Goal: Transaction & Acquisition: Purchase product/service

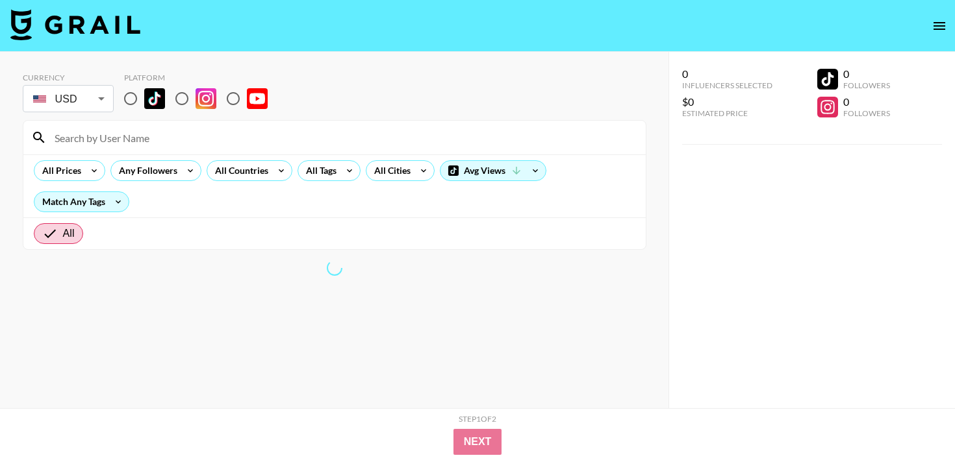
click at [194, 127] on input at bounding box center [342, 137] width 591 height 21
type input "the"
click at [132, 93] on input "radio" at bounding box center [130, 98] width 27 height 27
radio input "true"
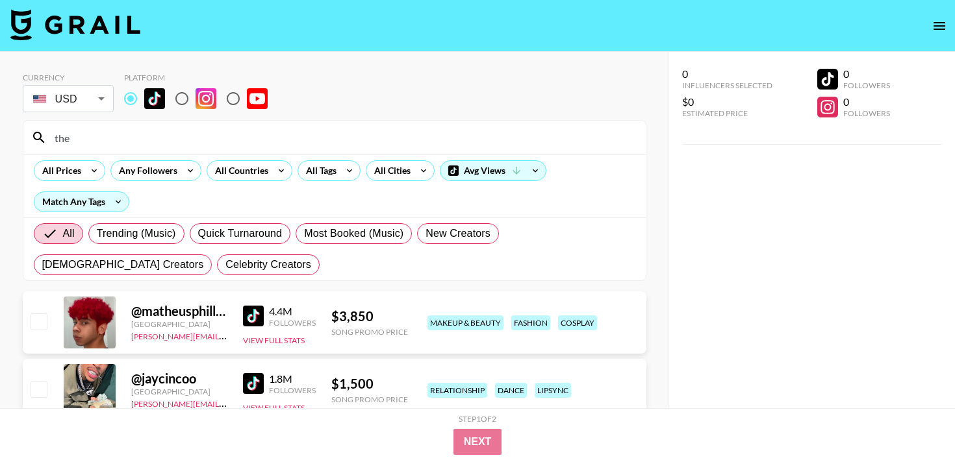
click at [128, 137] on input "the" at bounding box center [342, 137] width 591 height 21
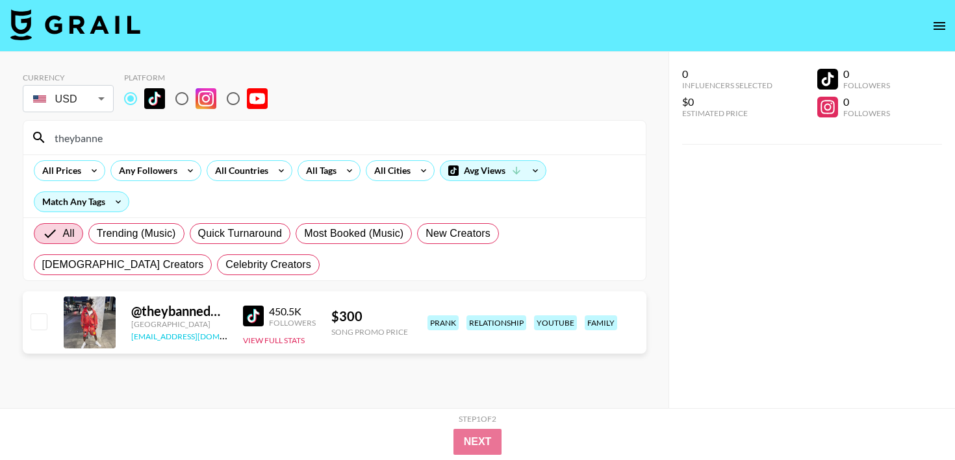
click at [180, 336] on link "[EMAIL_ADDRESS][DOMAIN_NAME]" at bounding box center [196, 335] width 131 height 12
click at [92, 137] on input "theybanne" at bounding box center [342, 137] width 591 height 21
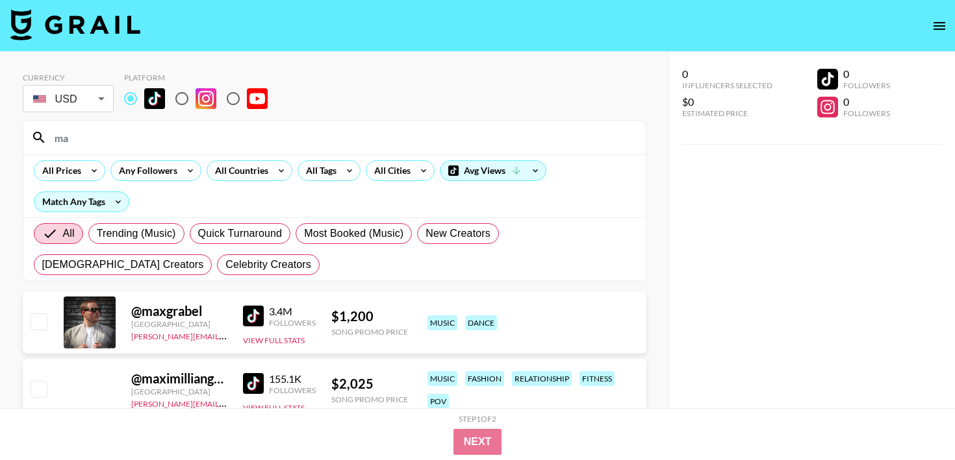
type input "m"
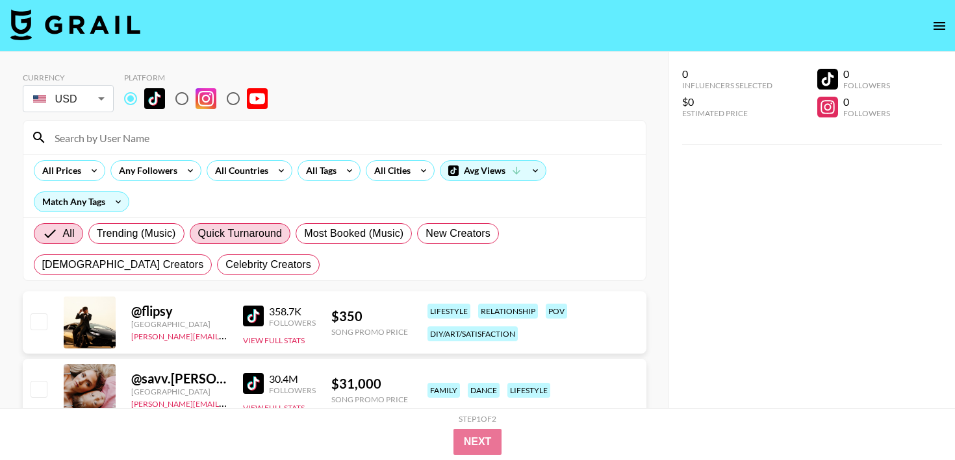
click at [236, 236] on span "Quick Turnaround" at bounding box center [240, 234] width 84 height 16
click at [198, 234] on input "Quick Turnaround" at bounding box center [198, 234] width 0 height 0
radio input "true"
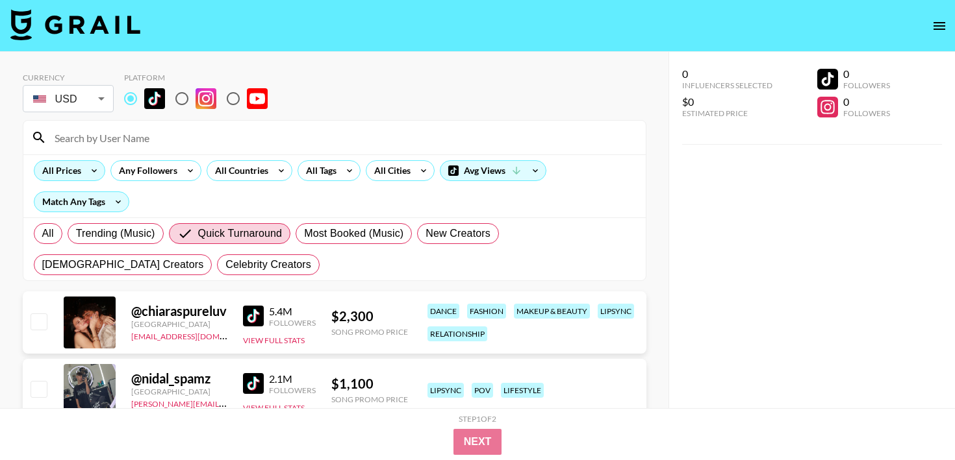
click at [90, 175] on icon at bounding box center [94, 170] width 21 height 19
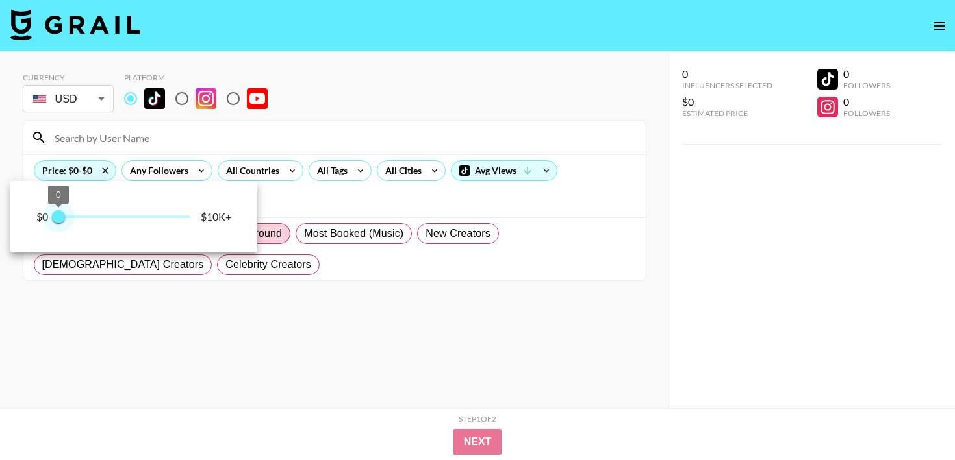
type input "250"
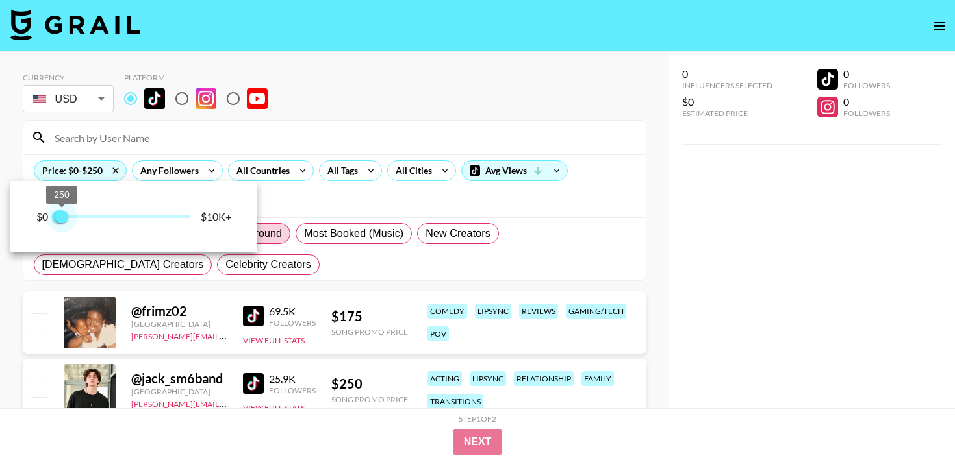
drag, startPoint x: 186, startPoint y: 209, endPoint x: 62, endPoint y: 205, distance: 124.1
click at [62, 210] on span "250" at bounding box center [61, 216] width 13 height 13
click at [314, 263] on div at bounding box center [477, 230] width 955 height 460
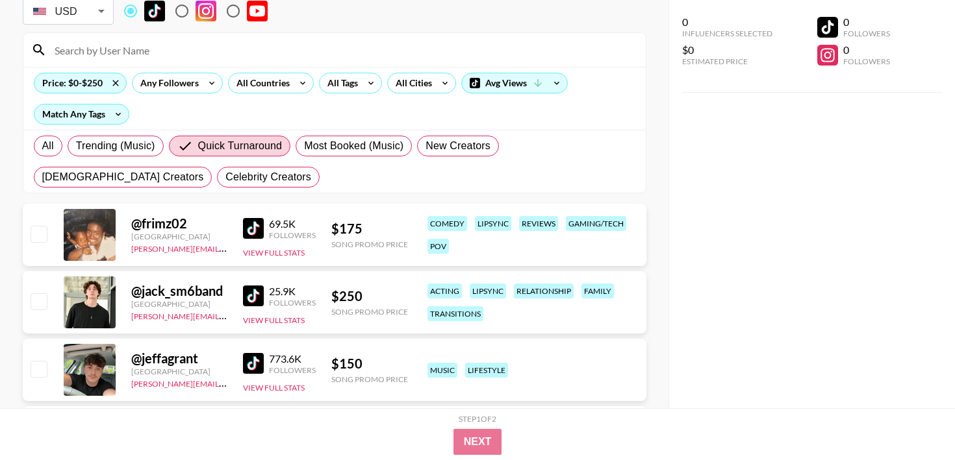
scroll to position [90, 0]
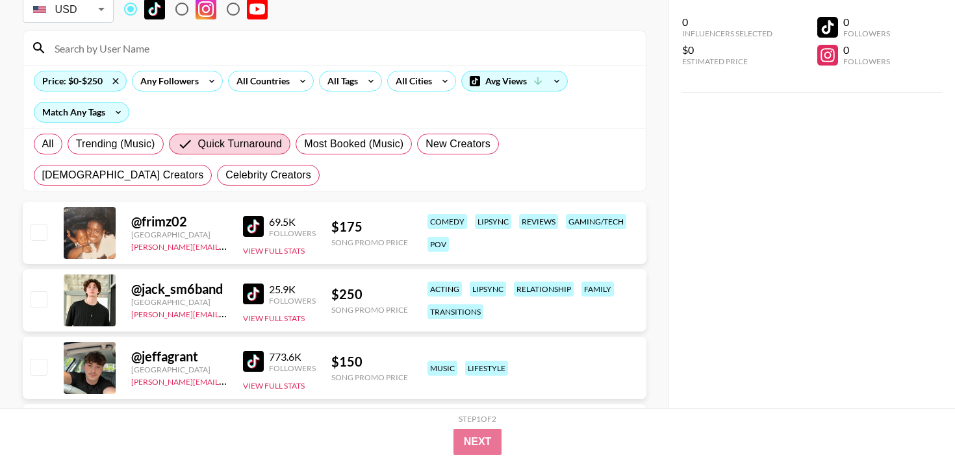
click at [258, 234] on img at bounding box center [253, 226] width 21 height 21
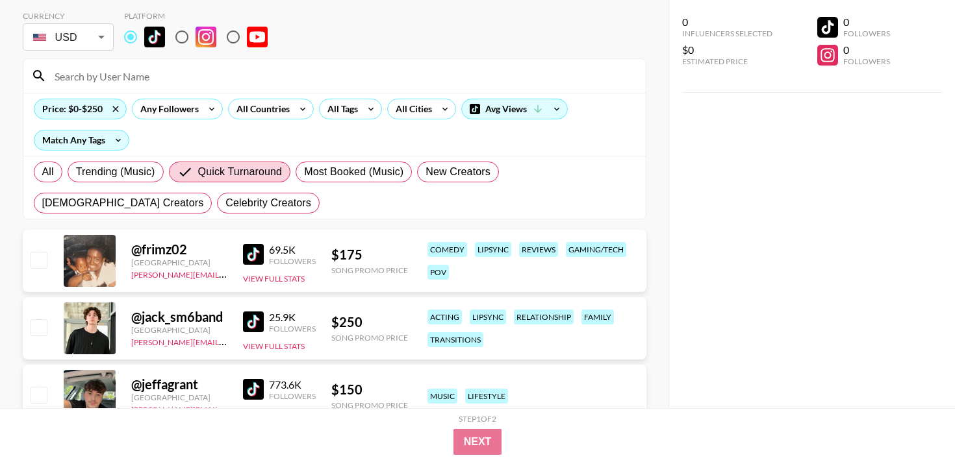
scroll to position [5, 0]
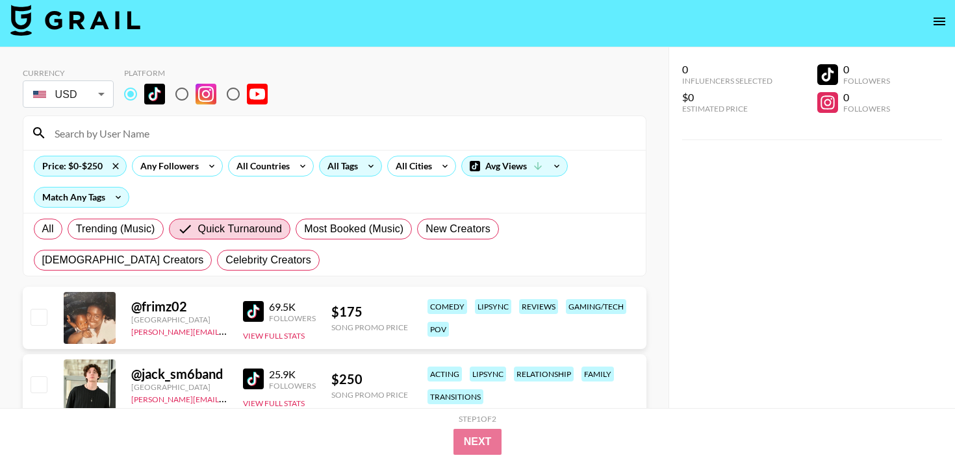
click at [356, 161] on div "All Tags" at bounding box center [340, 166] width 41 height 19
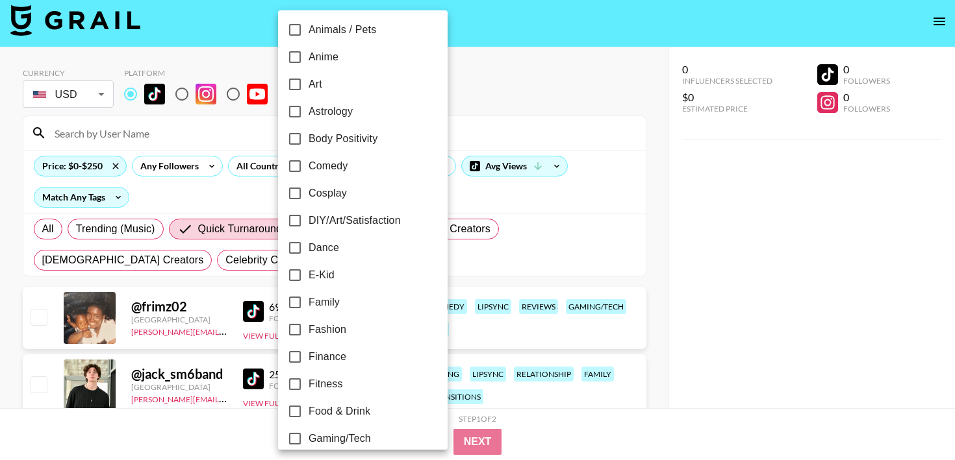
scroll to position [127, 0]
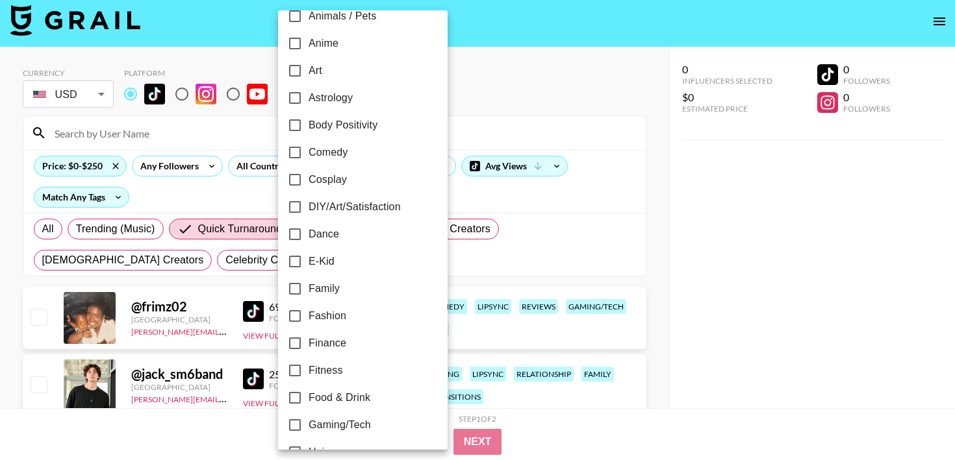
click at [295, 152] on input "Comedy" at bounding box center [294, 152] width 27 height 27
checkbox input "true"
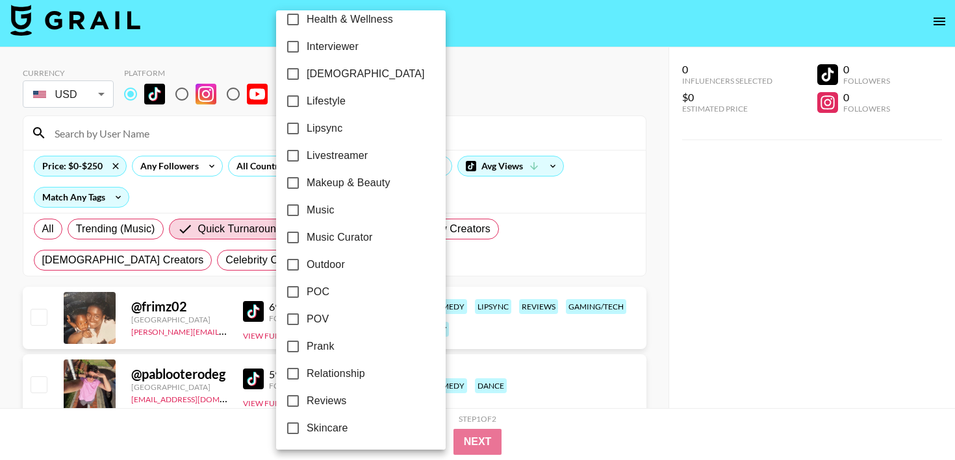
scroll to position [597, 0]
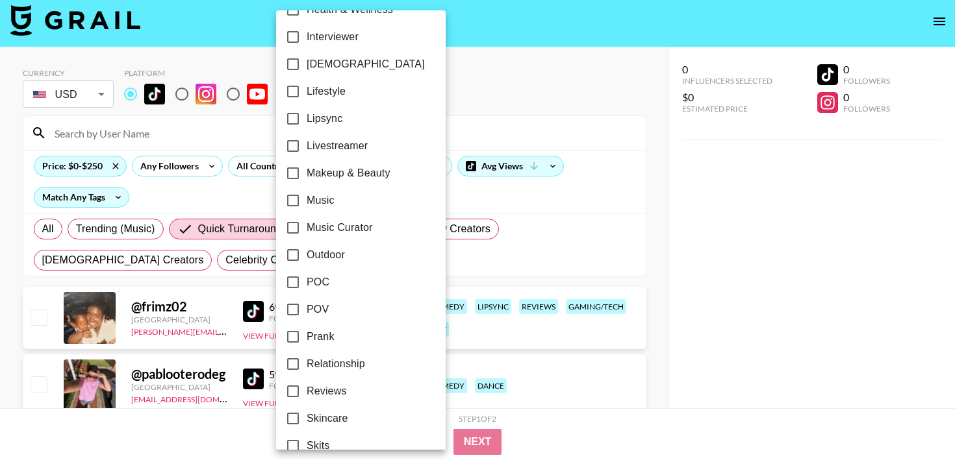
click at [297, 288] on input "POC" at bounding box center [292, 282] width 27 height 27
checkbox input "true"
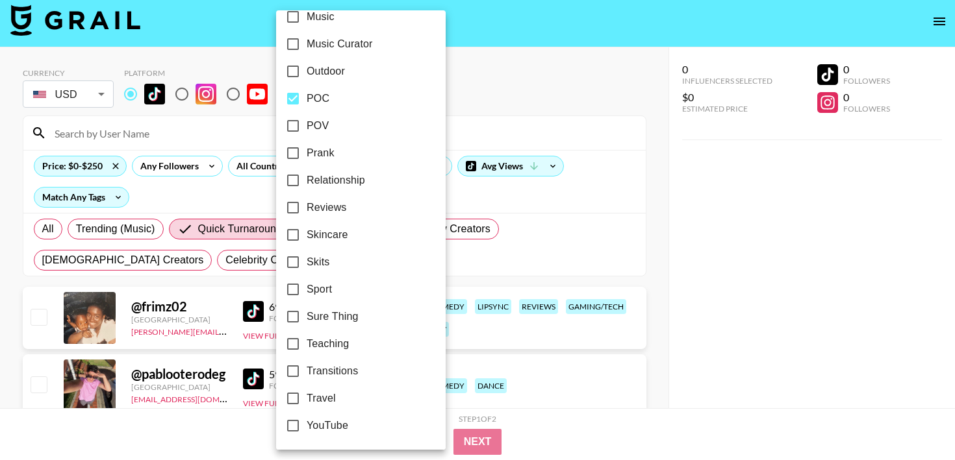
click at [238, 260] on div at bounding box center [477, 230] width 955 height 460
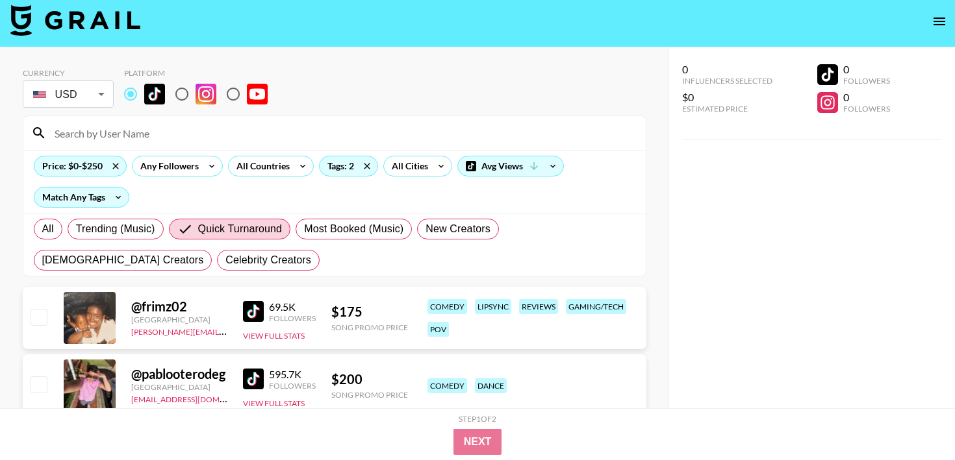
scroll to position [52, 0]
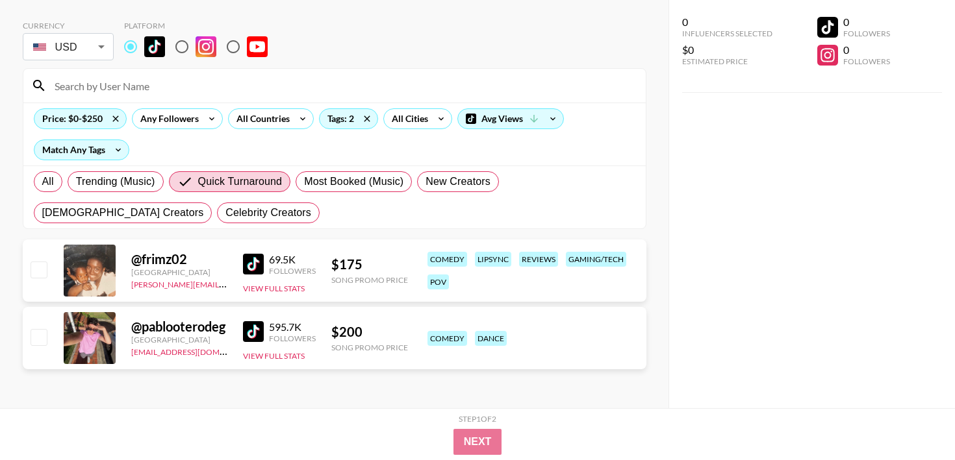
click at [251, 330] on img at bounding box center [253, 331] width 21 height 21
click at [258, 188] on span "Quick Turnaround" at bounding box center [240, 182] width 84 height 16
click at [198, 188] on input "Quick Turnaround" at bounding box center [187, 182] width 21 height 16
click at [263, 177] on span "Quick Turnaround" at bounding box center [240, 182] width 84 height 16
click at [198, 177] on input "Quick Turnaround" at bounding box center [187, 182] width 21 height 16
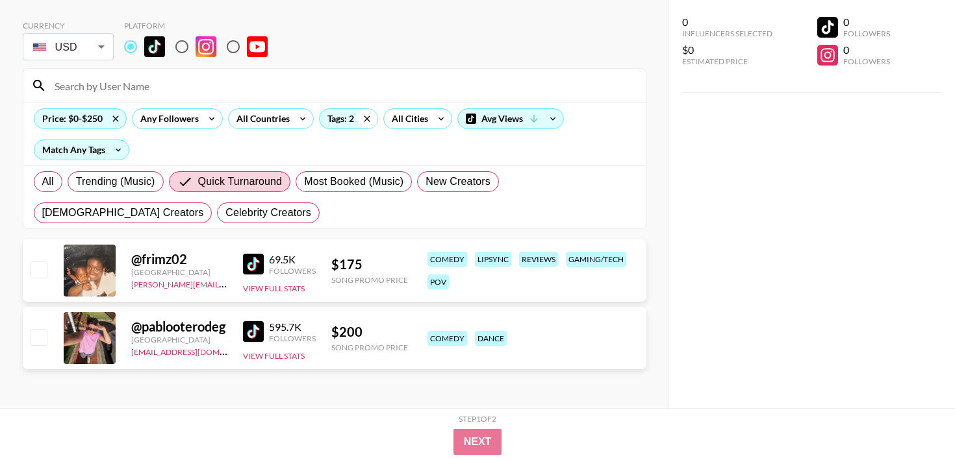
click at [368, 126] on icon at bounding box center [367, 118] width 21 height 19
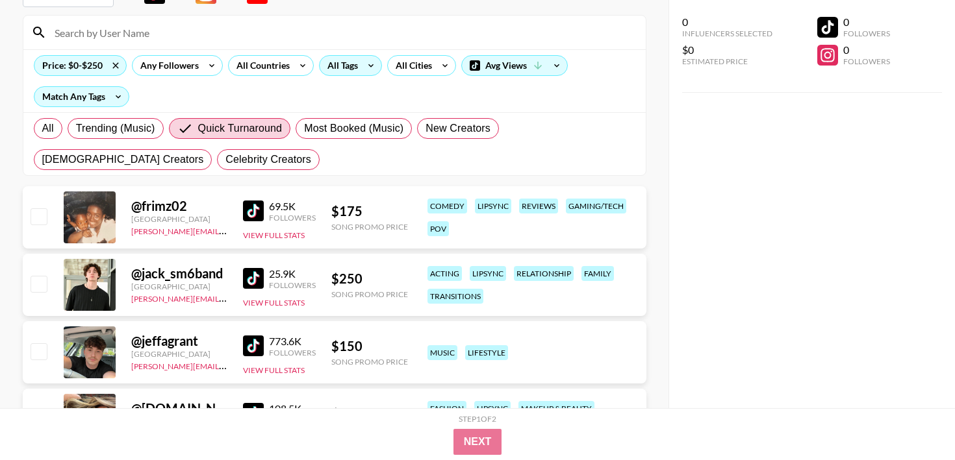
scroll to position [0, 0]
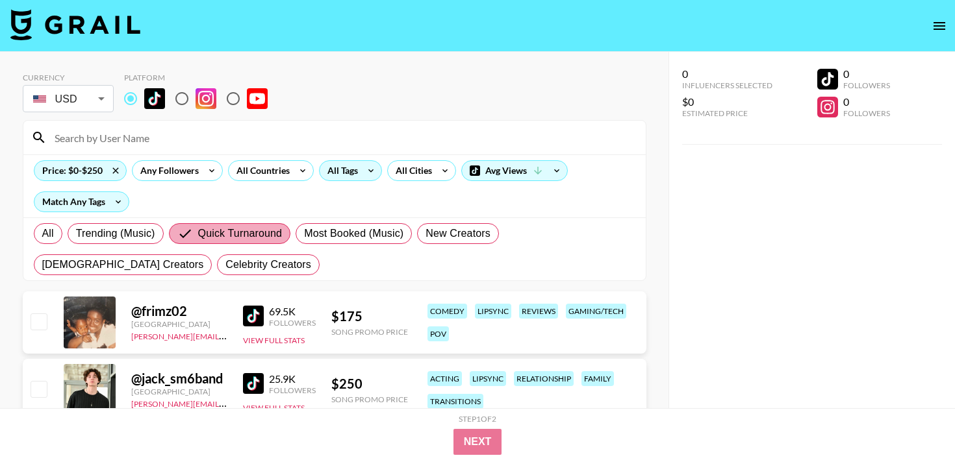
click at [245, 242] on label "Quick Turnaround" at bounding box center [230, 233] width 122 height 21
click at [198, 242] on input "Quick Turnaround" at bounding box center [187, 234] width 21 height 16
click at [132, 238] on span "Trending (Music)" at bounding box center [115, 234] width 79 height 16
click at [76, 234] on input "Trending (Music)" at bounding box center [76, 234] width 0 height 0
radio input "true"
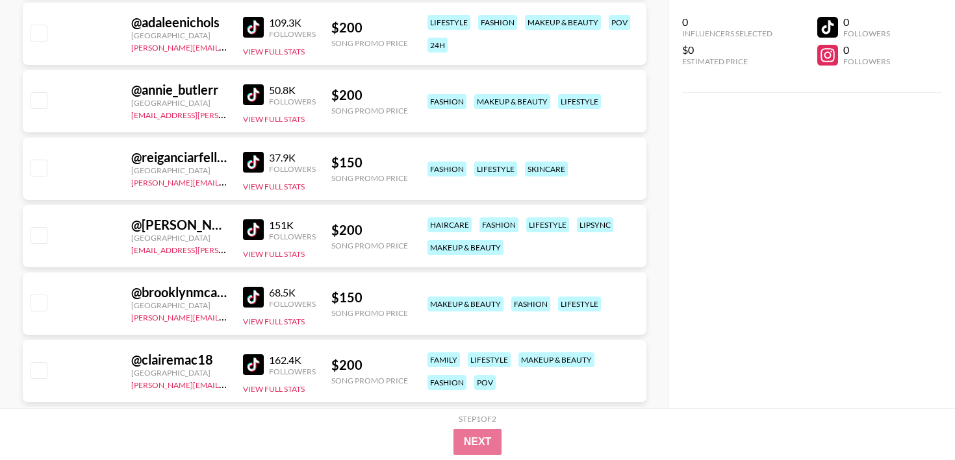
scroll to position [978, 0]
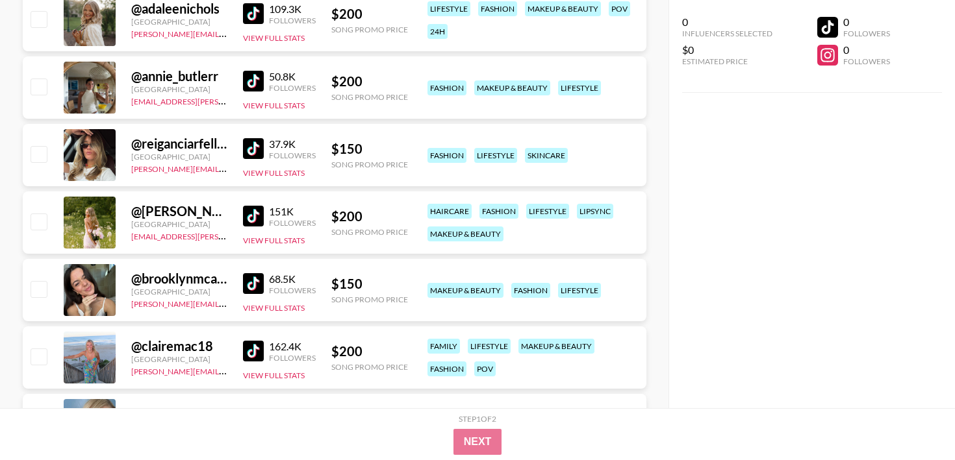
click at [259, 357] on img at bounding box center [253, 351] width 21 height 21
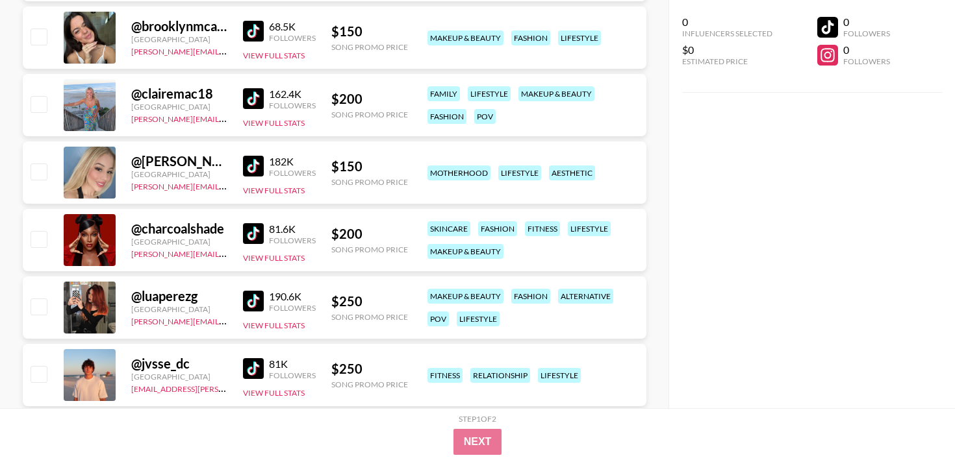
scroll to position [1234, 0]
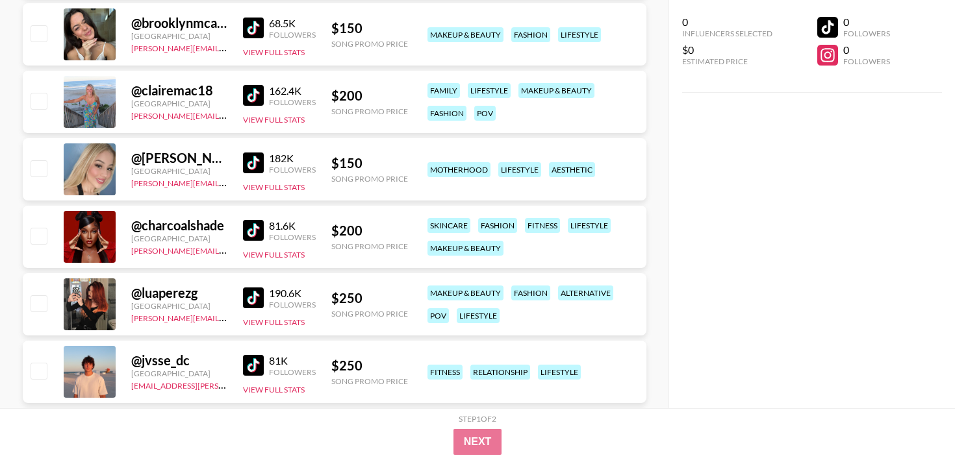
click at [251, 238] on img at bounding box center [253, 230] width 21 height 21
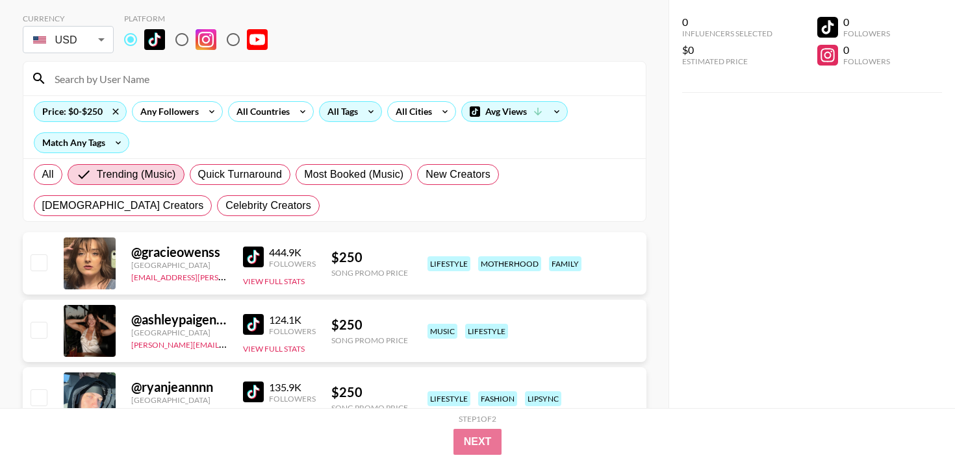
scroll to position [0, 0]
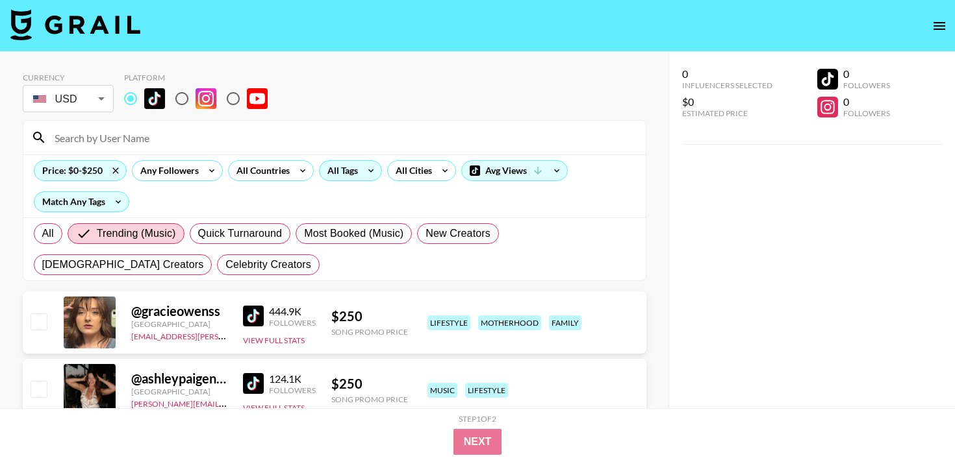
click at [339, 173] on div "All Tags" at bounding box center [340, 170] width 41 height 19
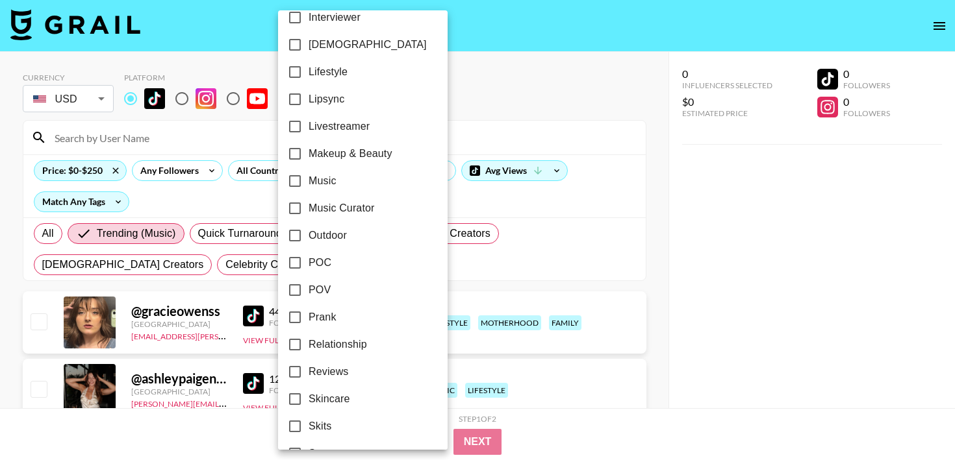
scroll to position [638, 0]
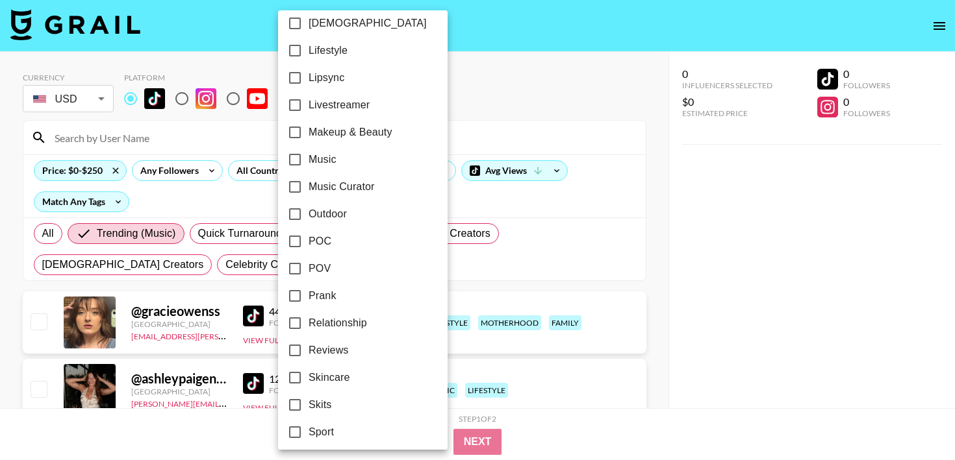
click at [299, 248] on input "POC" at bounding box center [294, 241] width 27 height 27
checkbox input "true"
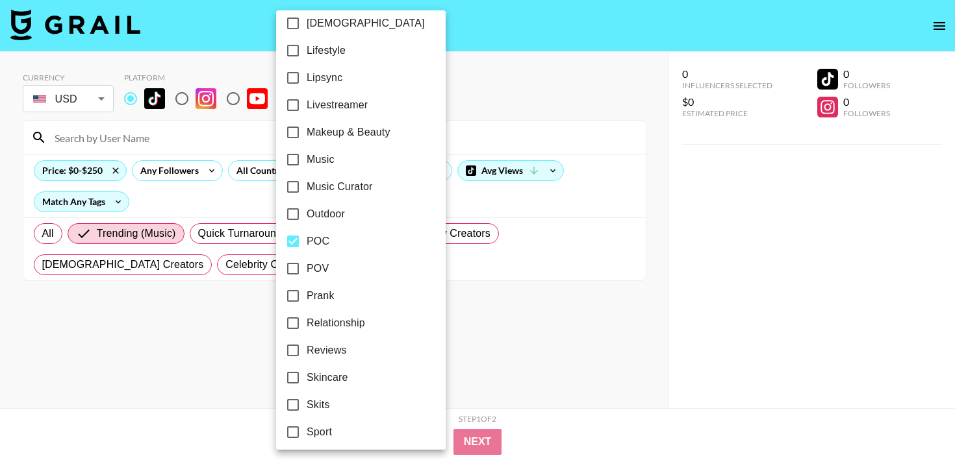
click at [235, 265] on div at bounding box center [477, 230] width 955 height 460
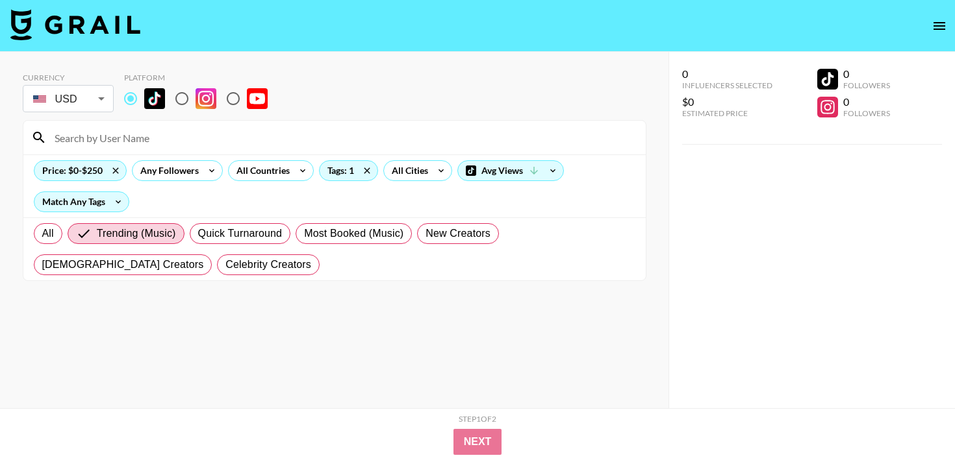
scroll to position [52, 0]
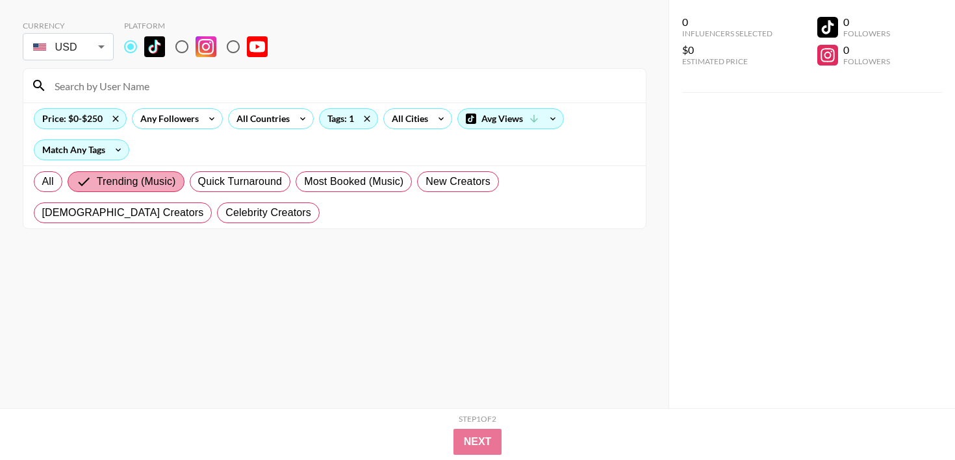
click at [137, 182] on span "Trending (Music)" at bounding box center [136, 182] width 79 height 16
click at [97, 182] on input "Trending (Music)" at bounding box center [86, 182] width 21 height 16
click at [49, 183] on span "All" at bounding box center [48, 182] width 12 height 16
click at [42, 182] on input "All" at bounding box center [42, 182] width 0 height 0
radio input "true"
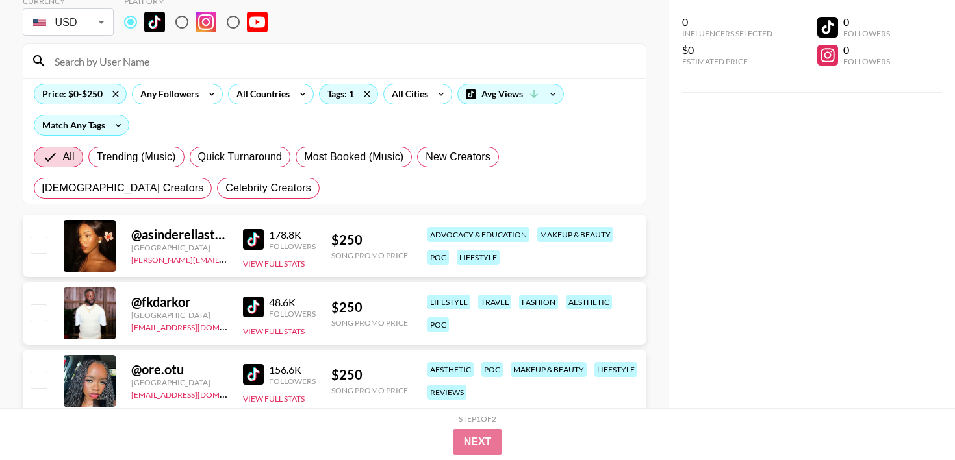
scroll to position [79, 0]
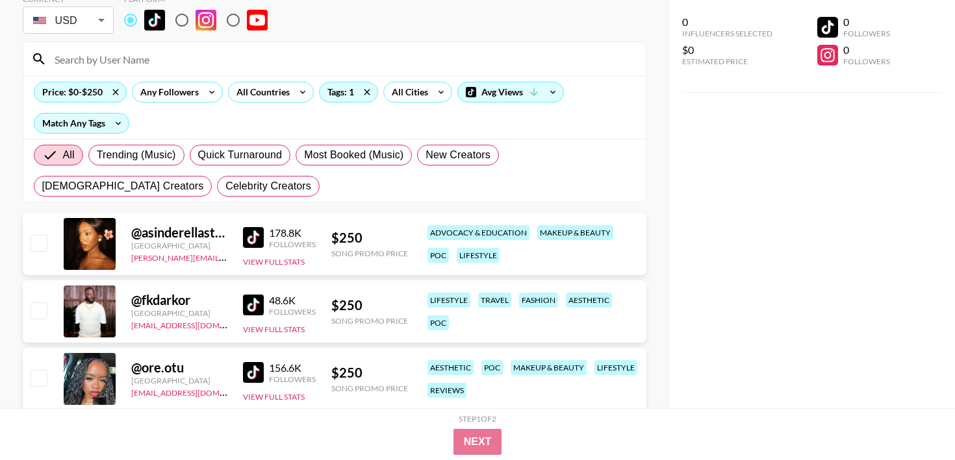
click at [249, 308] on img at bounding box center [253, 305] width 21 height 21
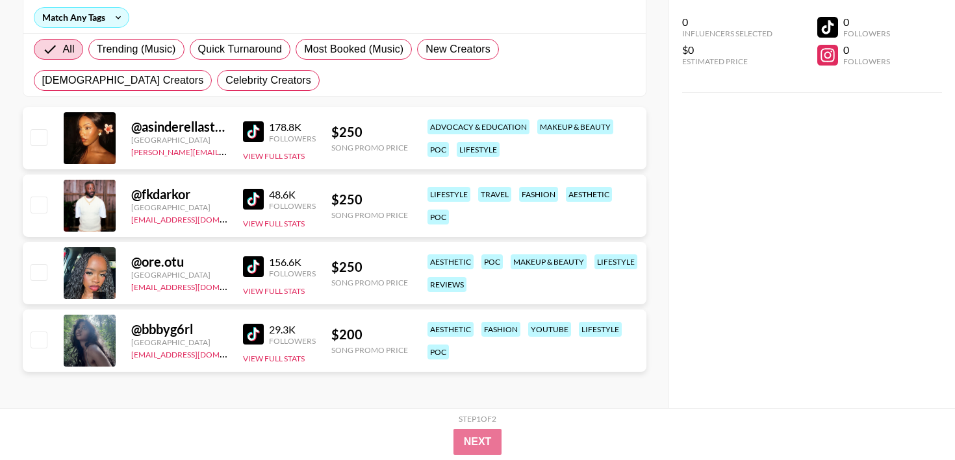
click at [249, 273] on img at bounding box center [253, 267] width 21 height 21
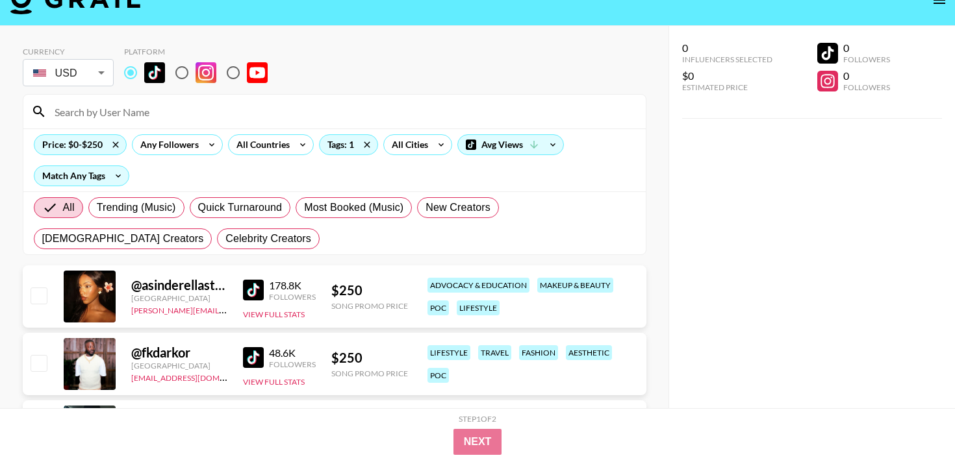
scroll to position [25, 0]
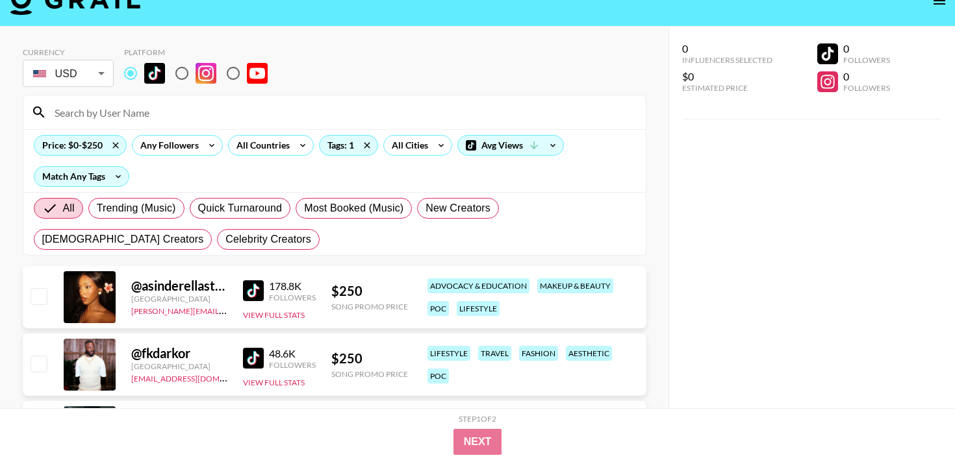
click at [100, 80] on body "Currency USD USD ​ Platform Price: $0-$250 Any Followers All Countries Tags: 1 …" at bounding box center [477, 297] width 955 height 645
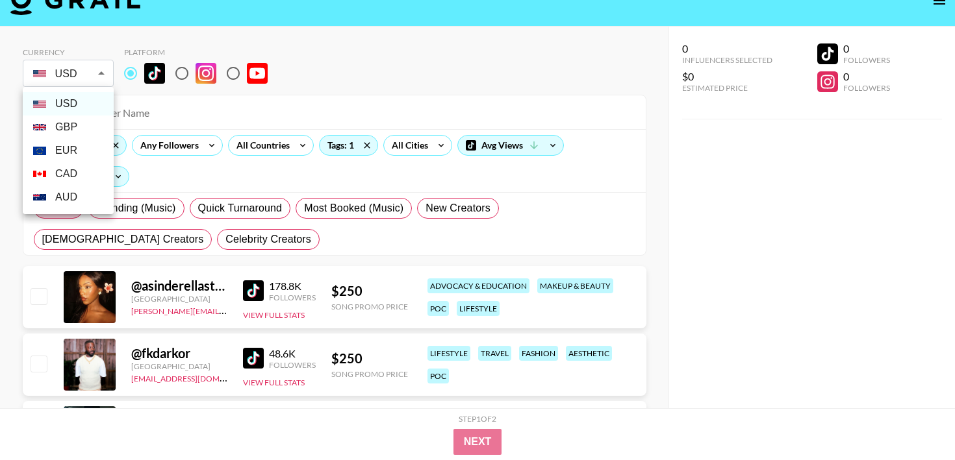
click at [100, 80] on div at bounding box center [477, 230] width 955 height 460
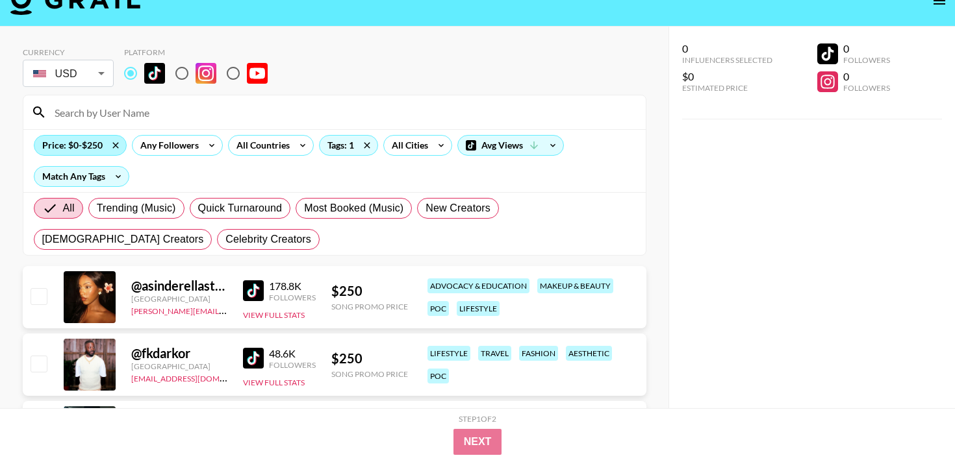
click at [97, 155] on div "Price: $0-$250" at bounding box center [80, 145] width 92 height 19
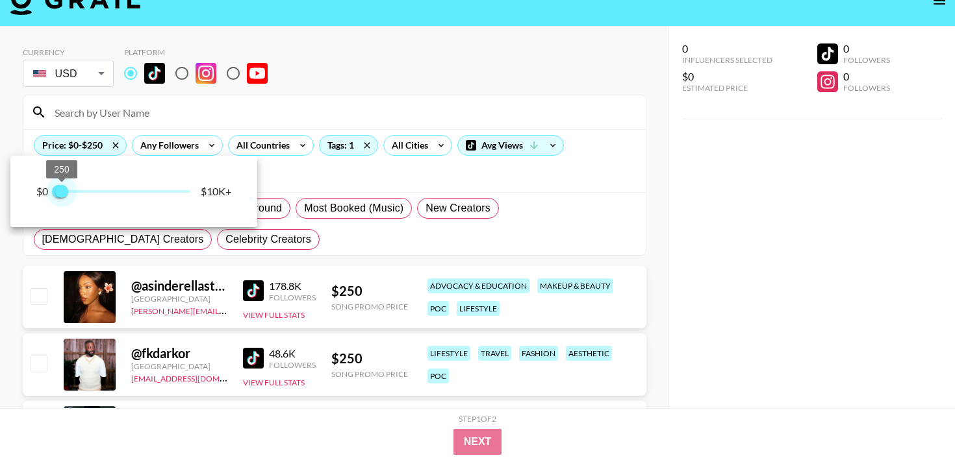
type input "500"
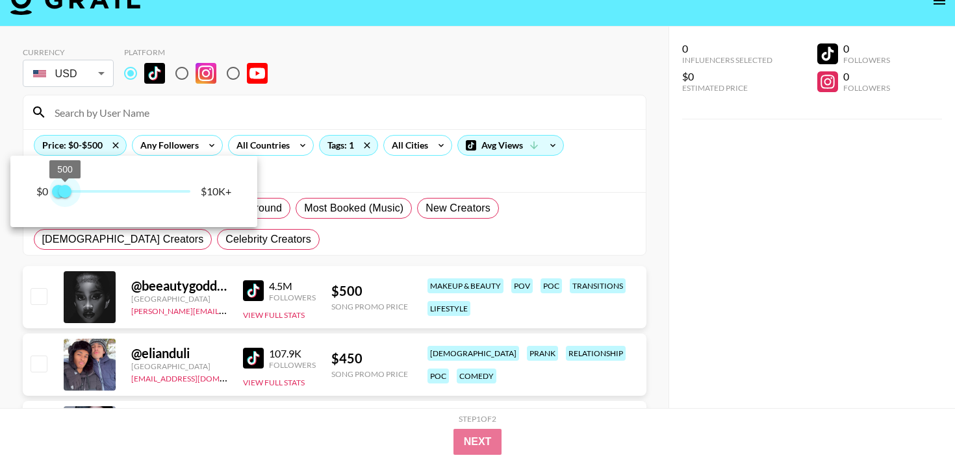
click at [65, 198] on span "500" at bounding box center [64, 191] width 13 height 13
click at [192, 264] on div at bounding box center [477, 230] width 955 height 460
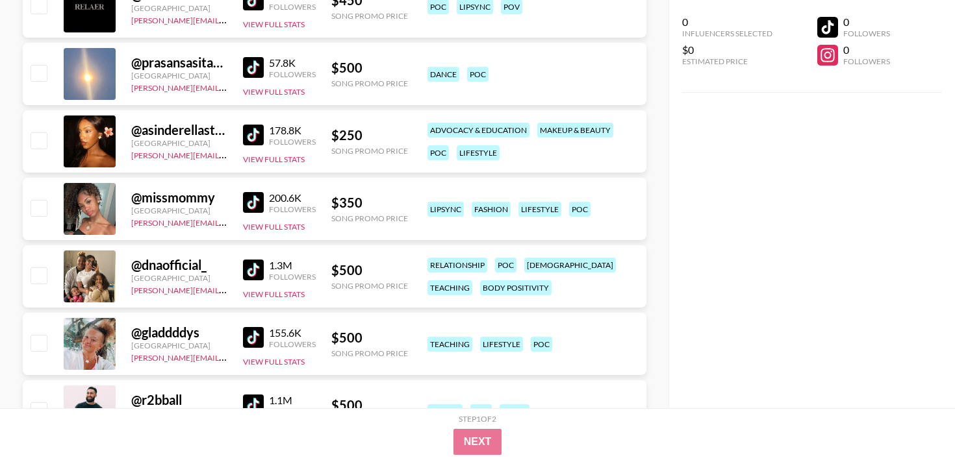
scroll to position [524, 0]
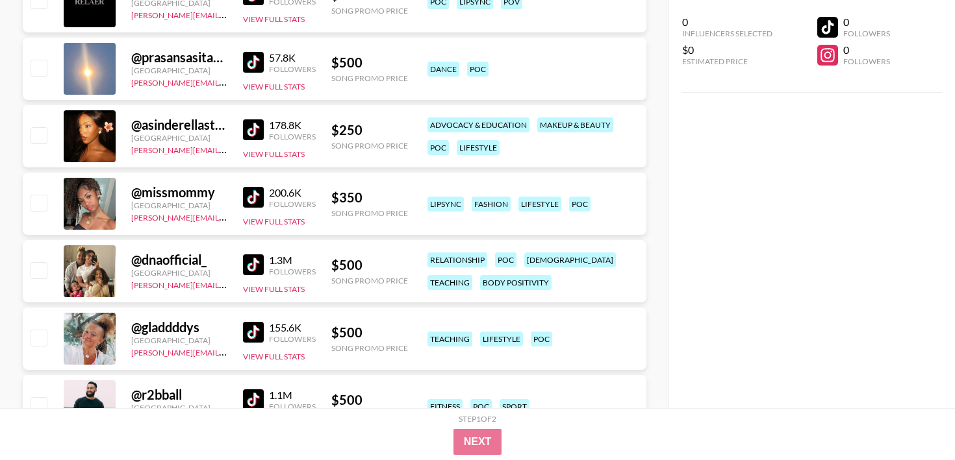
click at [257, 187] on img at bounding box center [253, 197] width 21 height 21
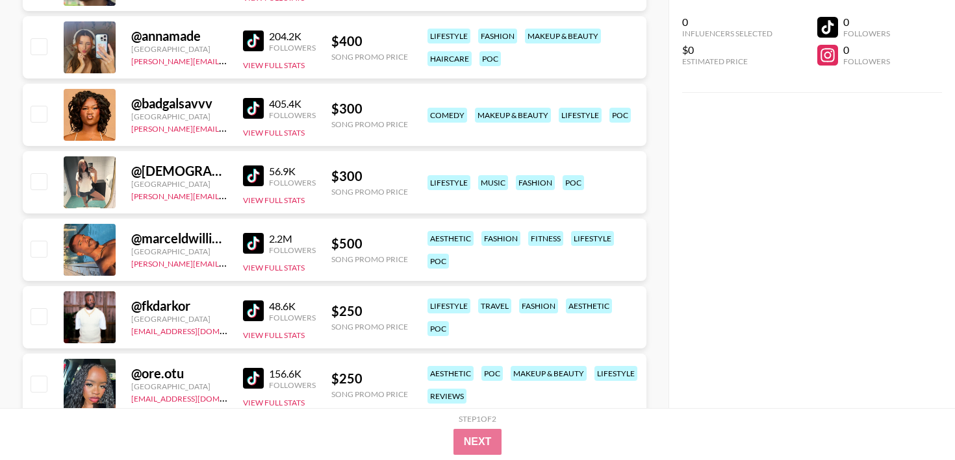
scroll to position [1405, 0]
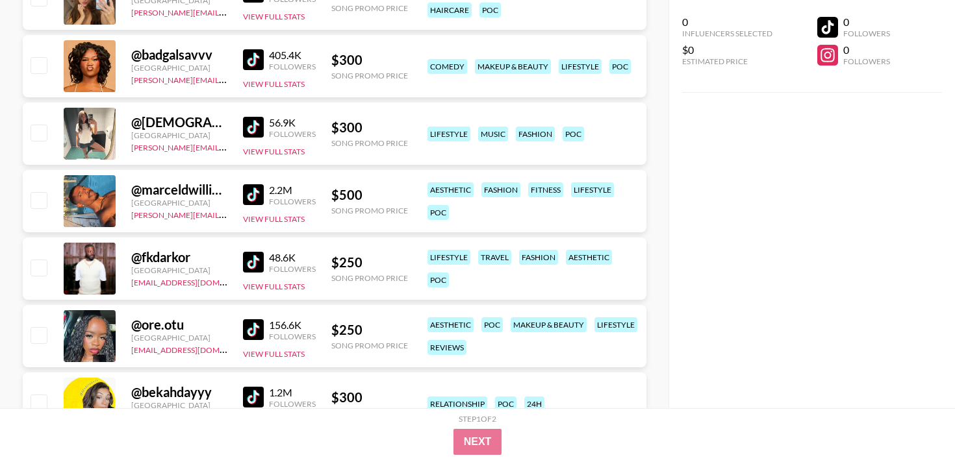
click at [255, 264] on img at bounding box center [253, 262] width 21 height 21
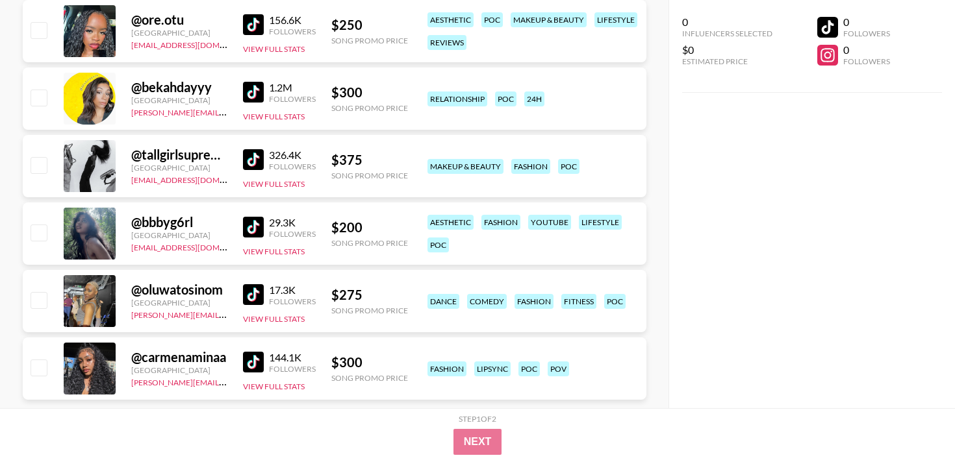
scroll to position [1738, 0]
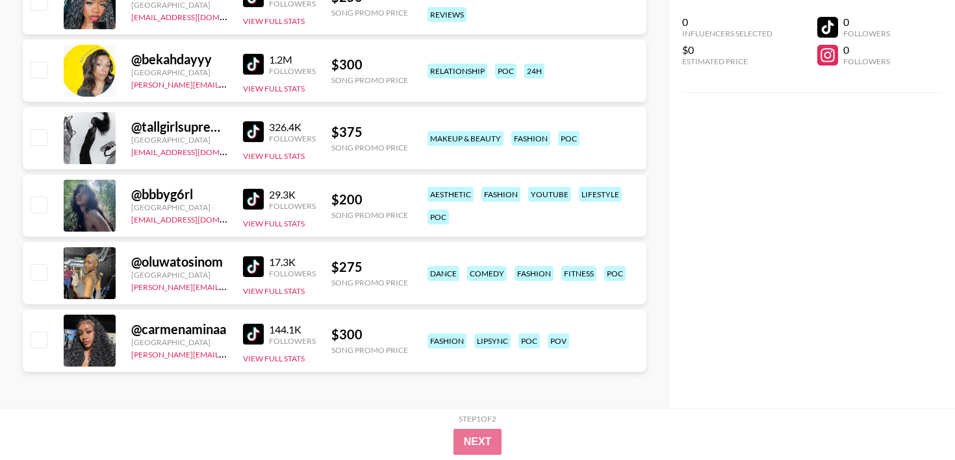
click at [262, 332] on img at bounding box center [253, 334] width 21 height 21
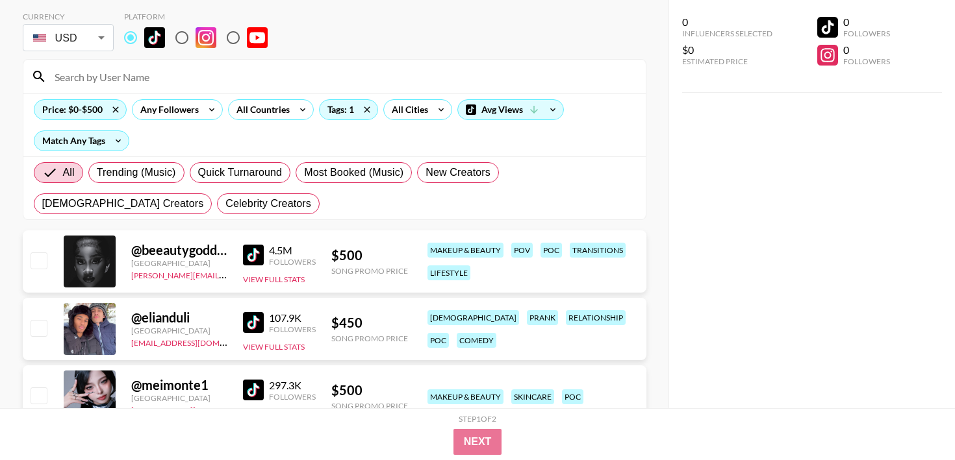
scroll to position [0, 0]
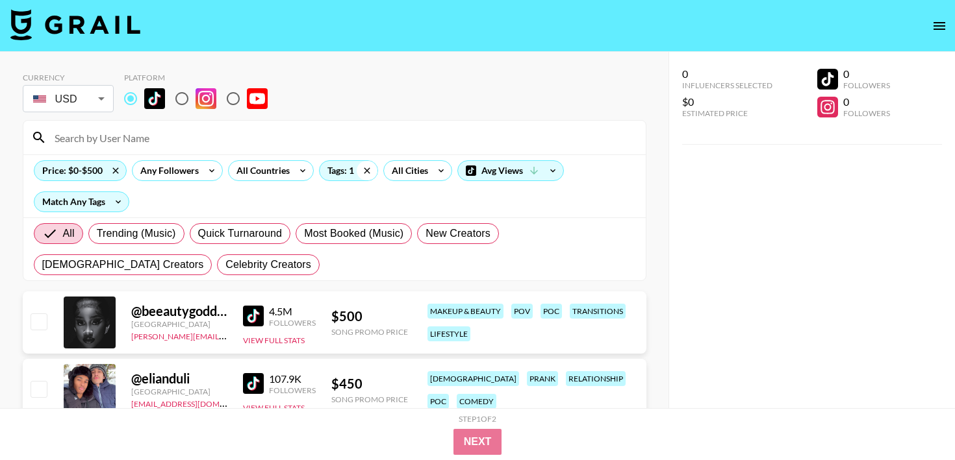
click at [358, 171] on icon at bounding box center [367, 170] width 21 height 19
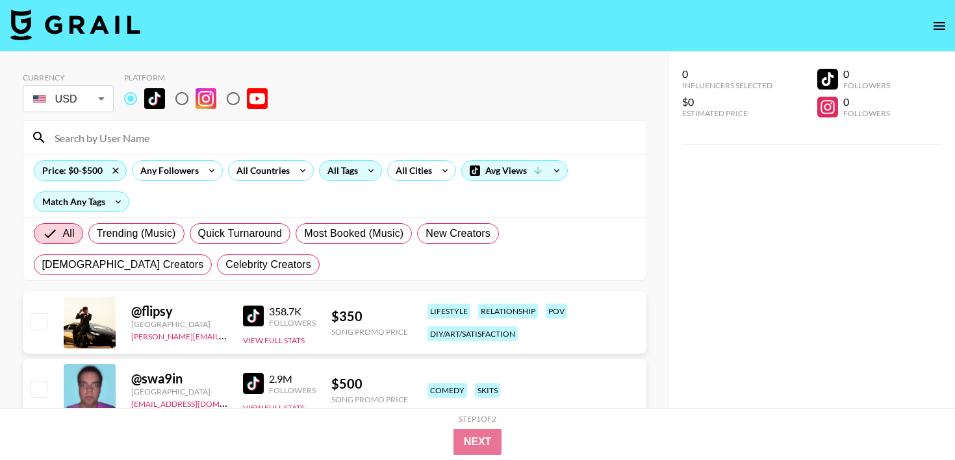
click at [356, 169] on div "All Tags" at bounding box center [340, 170] width 41 height 19
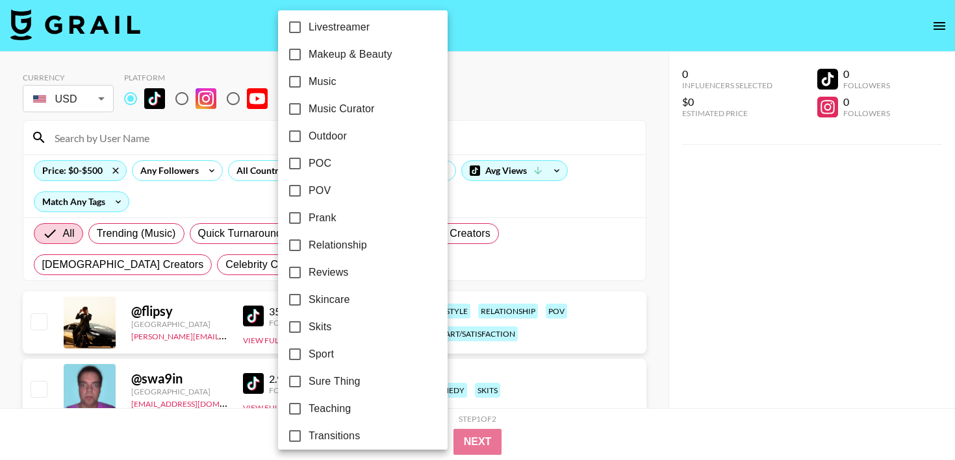
scroll to position [722, 0]
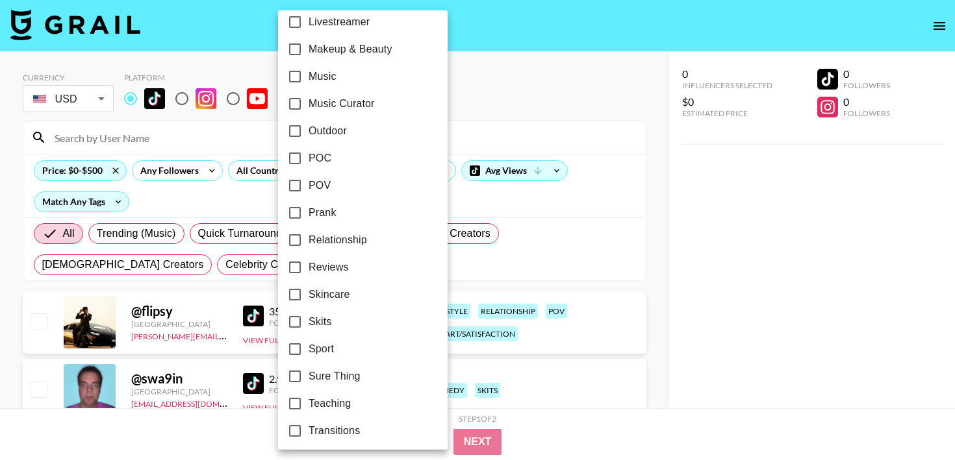
click at [314, 326] on span "Skits" at bounding box center [319, 322] width 23 height 16
click at [308, 326] on input "Skits" at bounding box center [294, 321] width 27 height 27
checkbox input "true"
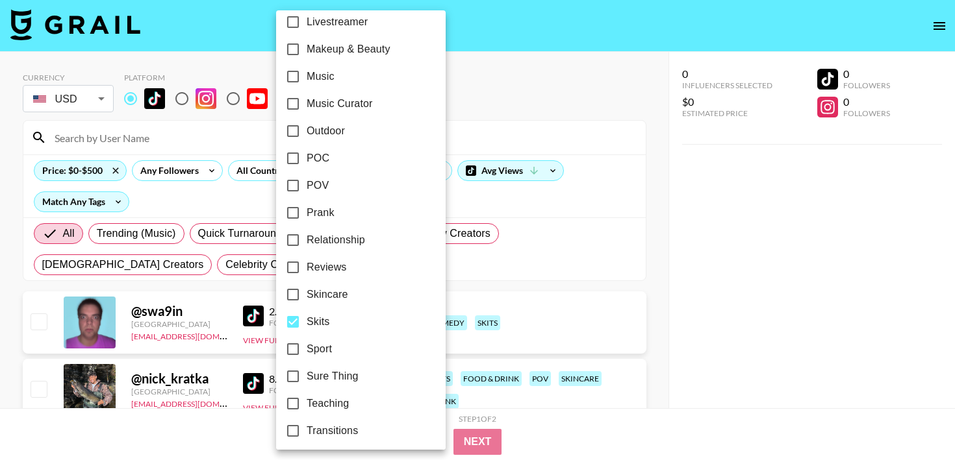
click at [221, 310] on div at bounding box center [477, 230] width 955 height 460
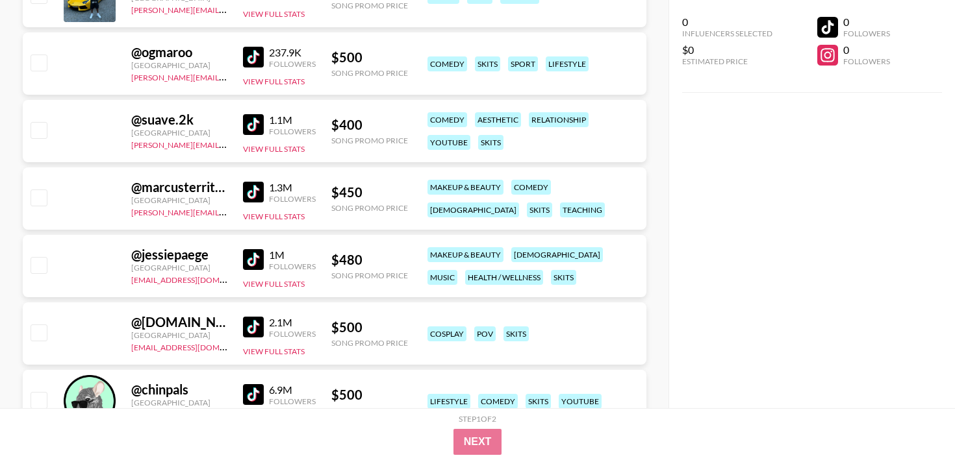
scroll to position [1888, 0]
